Goal: Check status: Check status

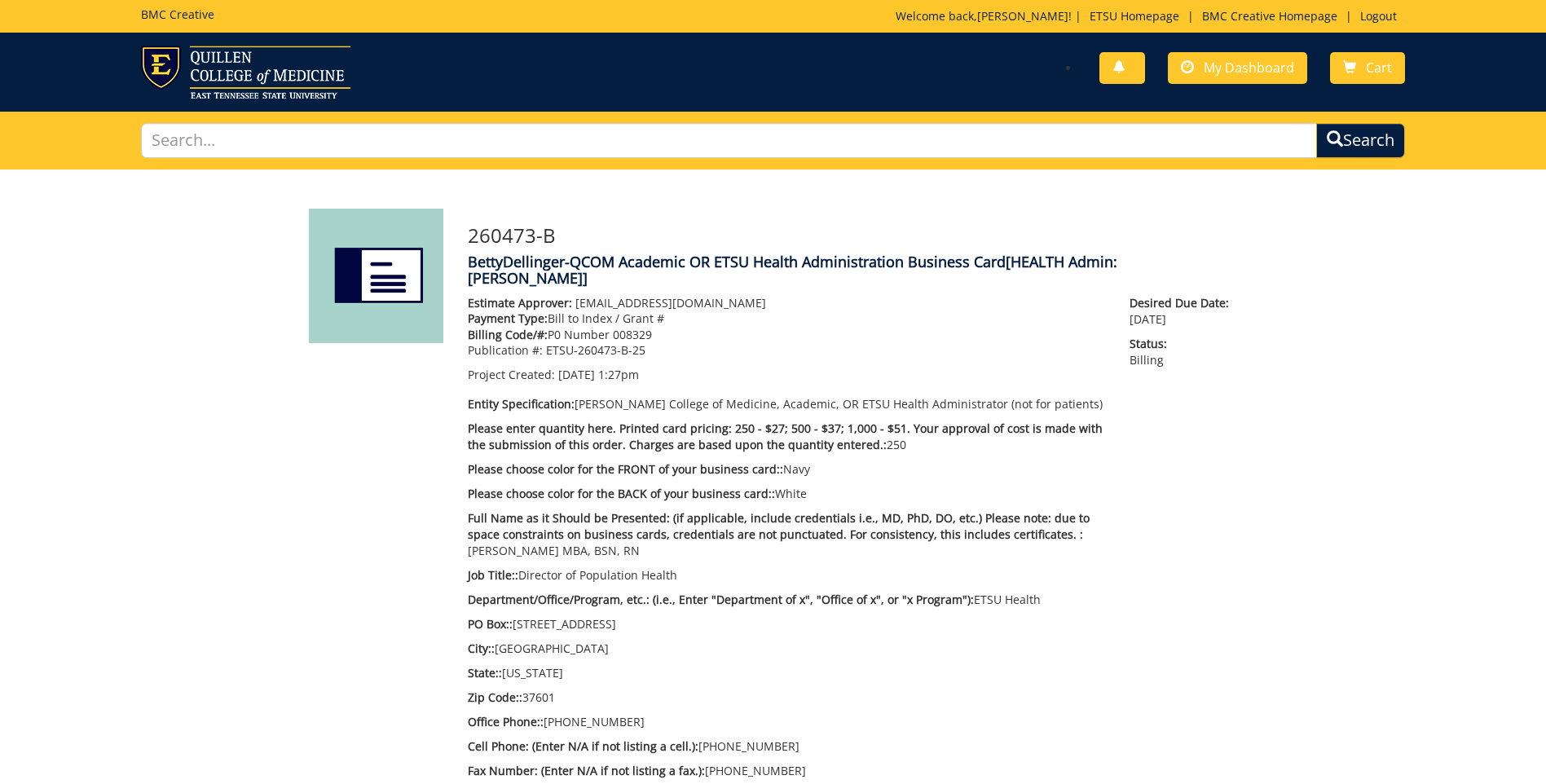
scroll to position [339, 0]
click at [1252, 69] on span "My Dashboard" at bounding box center [1249, 67] width 90 height 18
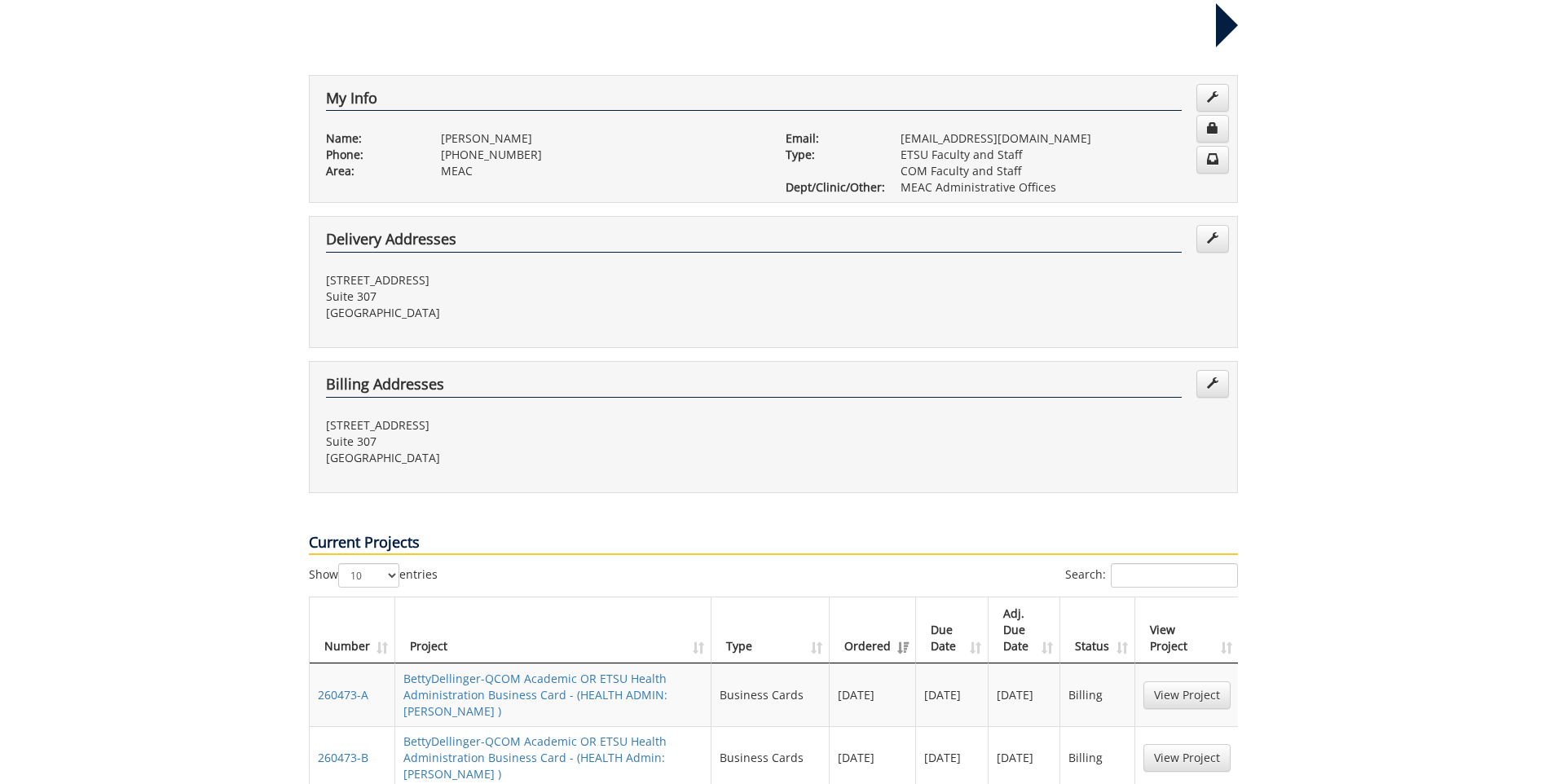
scroll to position [407, 0]
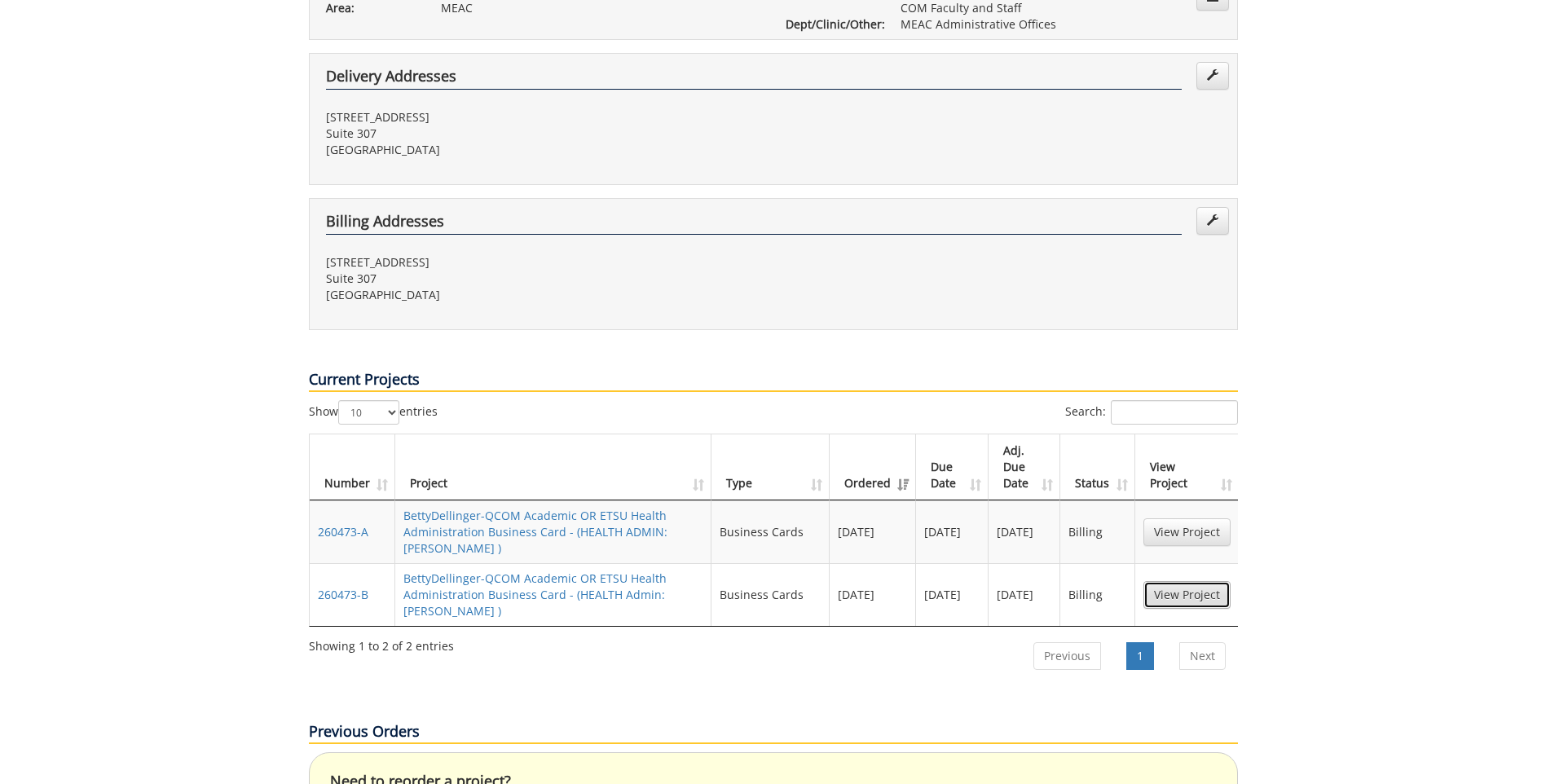
click at [1180, 581] on link "View Project" at bounding box center [1187, 594] width 87 height 27
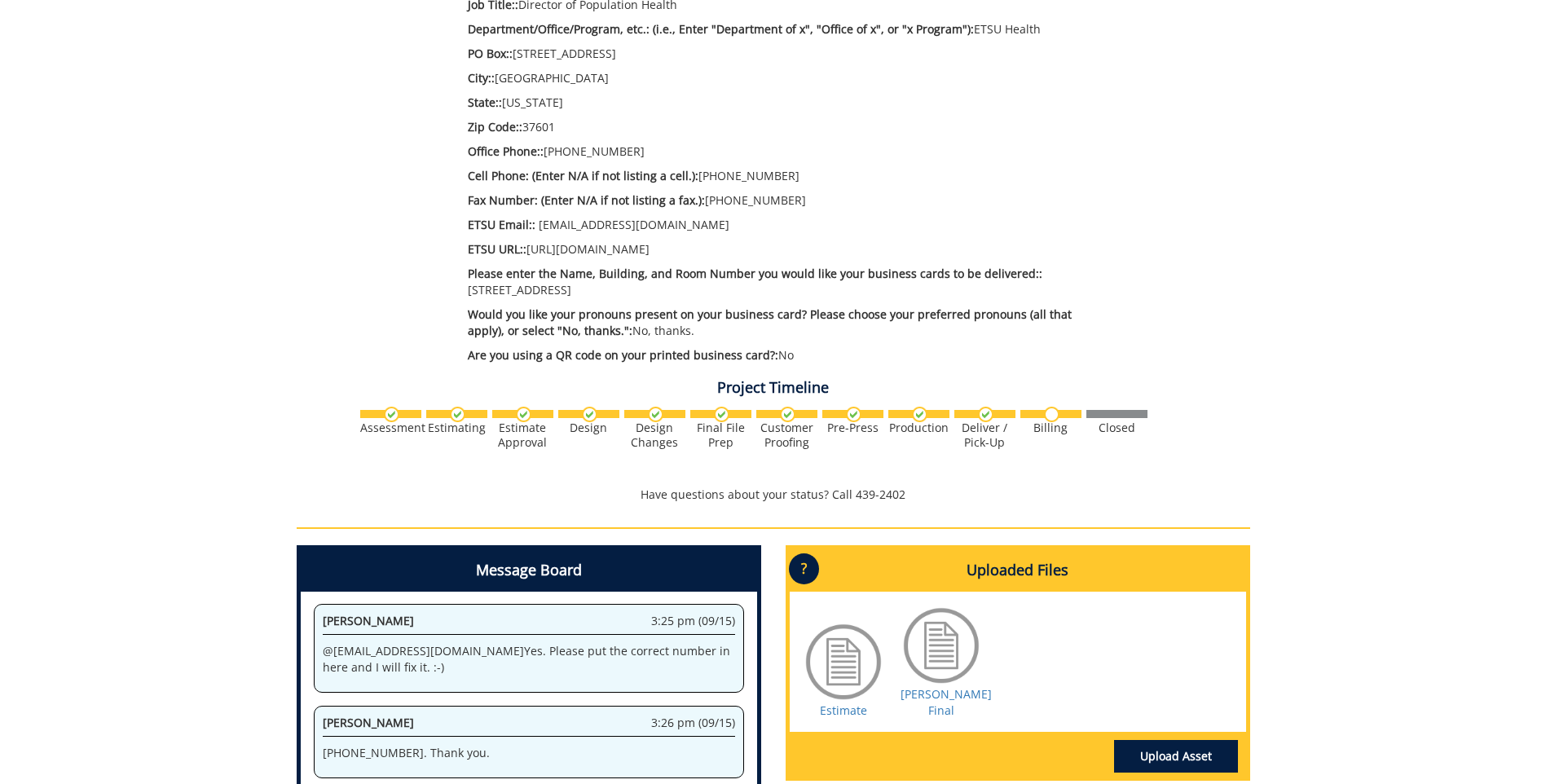
scroll to position [733, 0]
